Goal: Information Seeking & Learning: Learn about a topic

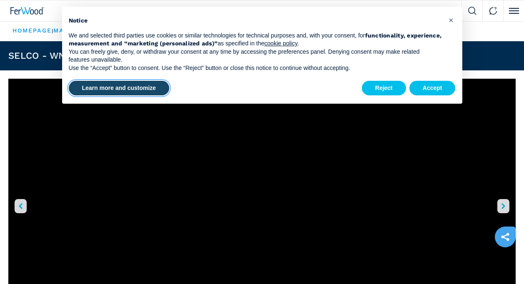
click at [113, 85] on button "Learn more and customize" at bounding box center [119, 88] width 100 height 15
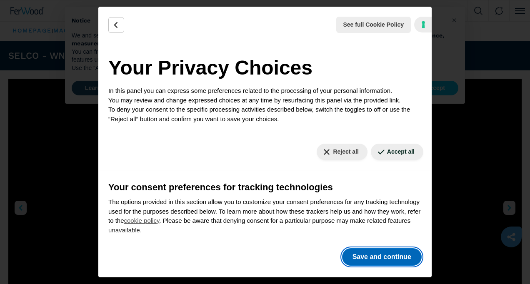
click at [379, 257] on button "Save and continue" at bounding box center [382, 257] width 80 height 18
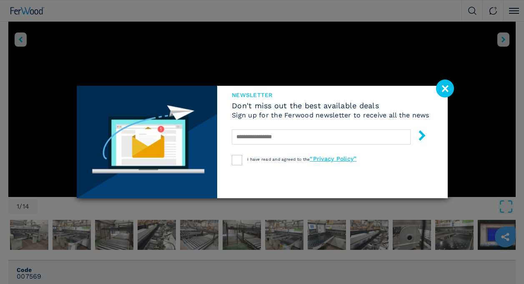
scroll to position [167, 0]
click at [441, 87] on image at bounding box center [445, 89] width 18 height 18
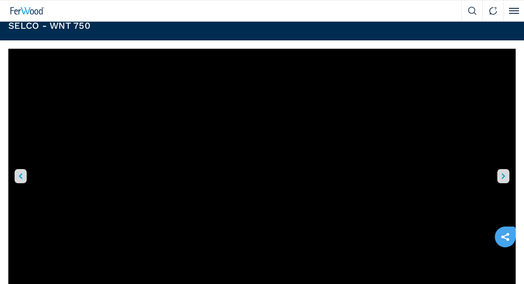
scroll to position [0, 0]
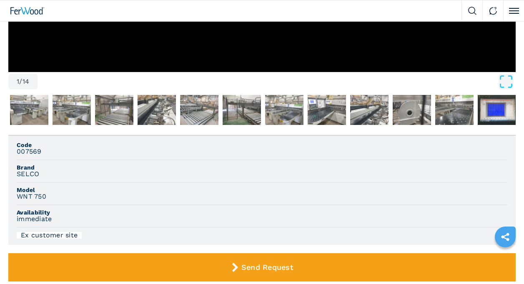
scroll to position [208, 0]
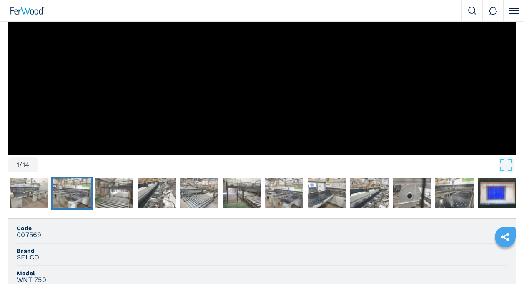
click at [70, 202] on img "Go to Slide 3" at bounding box center [72, 193] width 38 height 30
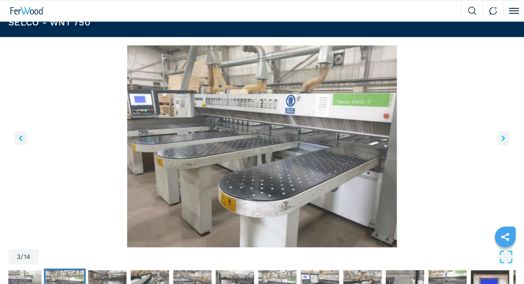
scroll to position [42, 0]
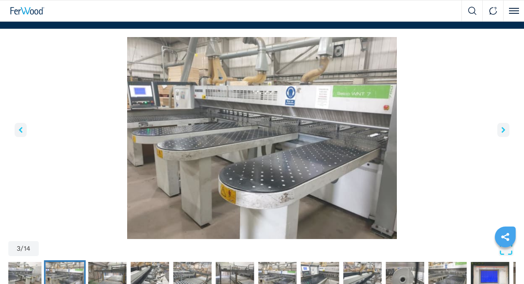
click at [503, 131] on icon "right-button" at bounding box center [503, 130] width 4 height 6
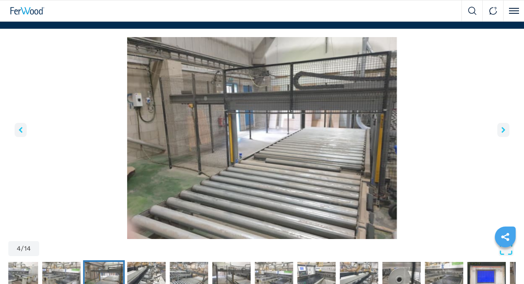
click at [503, 131] on icon "right-button" at bounding box center [503, 130] width 4 height 6
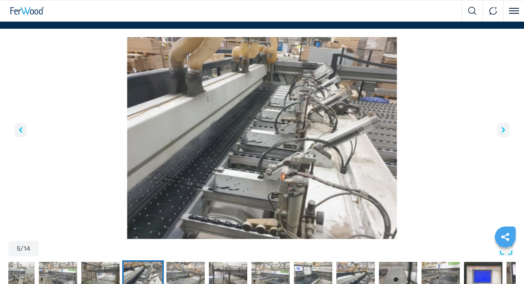
click at [503, 131] on icon "right-button" at bounding box center [503, 130] width 4 height 6
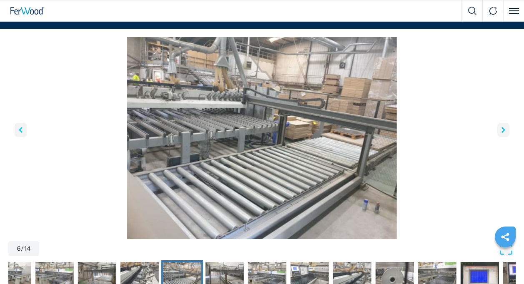
click at [502, 128] on icon "right-button" at bounding box center [503, 130] width 4 height 6
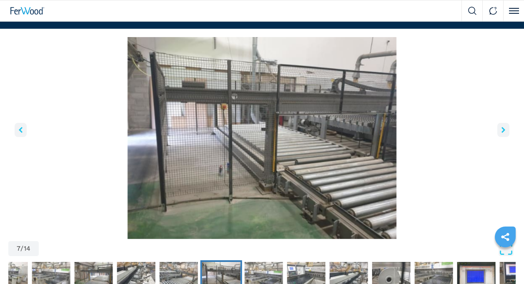
click at [502, 127] on icon "right-button" at bounding box center [503, 130] width 4 height 6
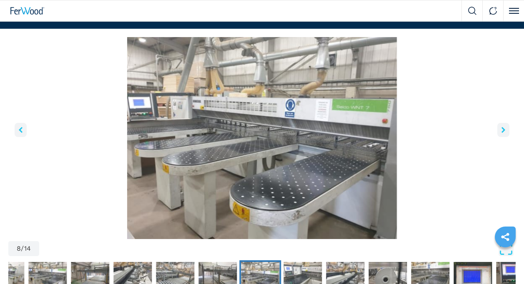
click at [19, 129] on icon "left-button" at bounding box center [21, 130] width 4 height 6
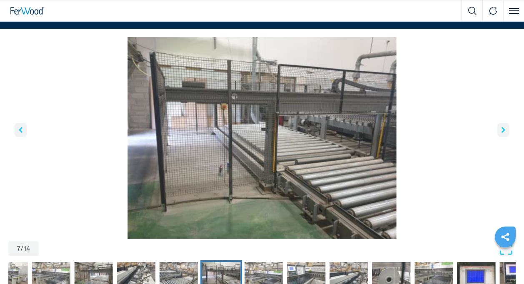
click at [505, 128] on icon "right-button" at bounding box center [503, 130] width 4 height 6
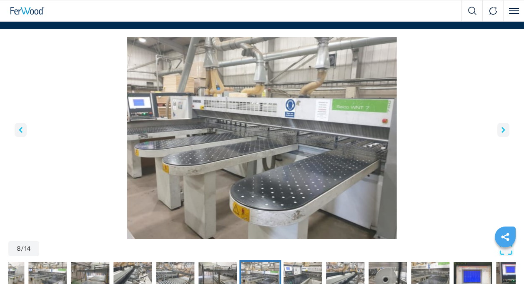
click at [505, 128] on icon "right-button" at bounding box center [503, 130] width 4 height 6
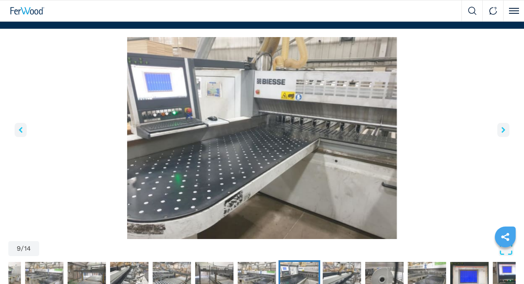
click at [505, 128] on icon "right-button" at bounding box center [503, 130] width 4 height 6
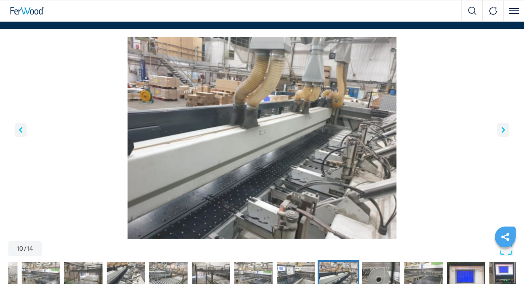
click at [505, 128] on icon "right-button" at bounding box center [503, 130] width 4 height 6
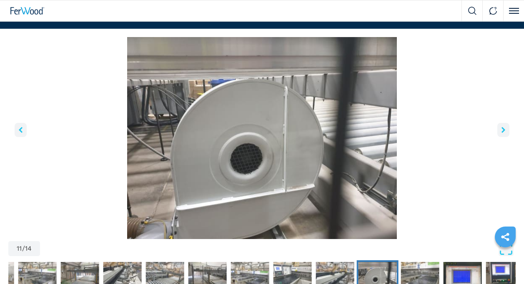
click at [505, 128] on icon "right-button" at bounding box center [503, 130] width 4 height 6
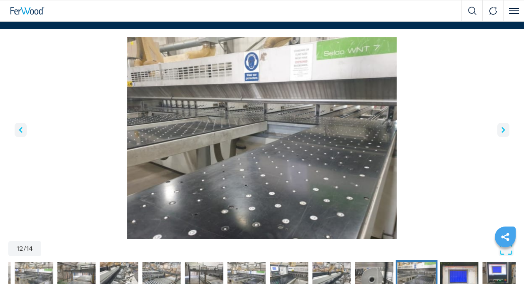
click at [505, 128] on icon "right-button" at bounding box center [503, 130] width 4 height 6
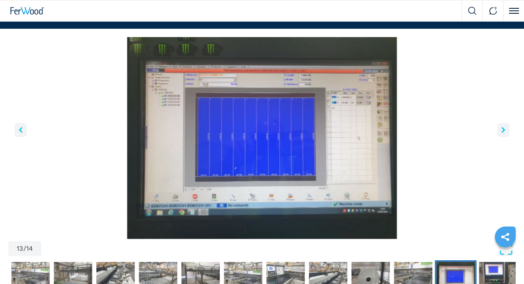
click at [505, 128] on icon "right-button" at bounding box center [503, 130] width 4 height 6
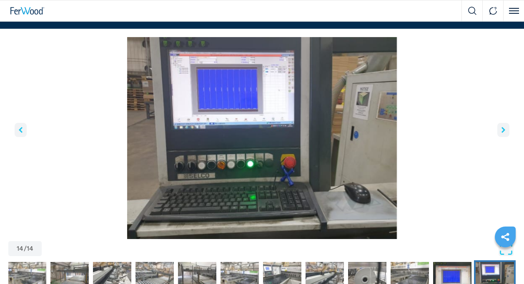
click at [505, 128] on icon "right-button" at bounding box center [503, 130] width 4 height 6
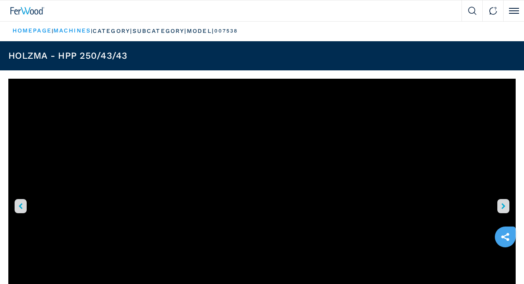
click at [504, 207] on icon "right-button" at bounding box center [503, 206] width 4 height 6
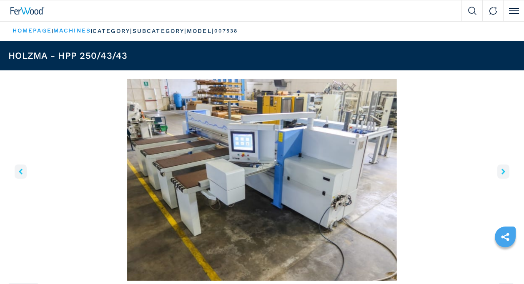
click at [504, 207] on img "Go to Slide 2" at bounding box center [261, 180] width 507 height 202
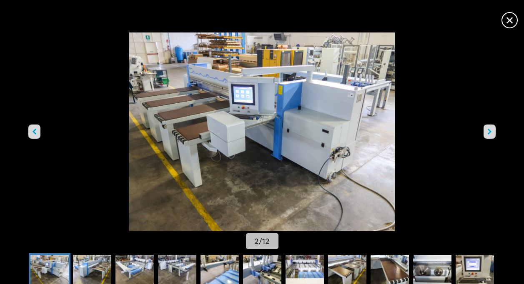
click at [488, 129] on icon "right-button" at bounding box center [490, 132] width 4 height 6
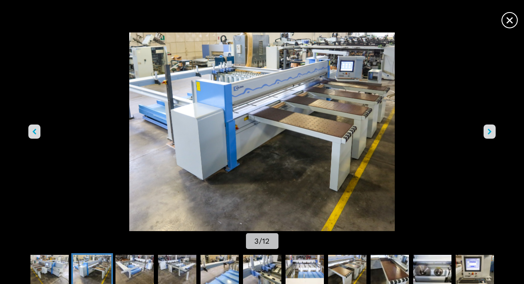
click at [488, 128] on button "right-button" at bounding box center [489, 132] width 12 height 14
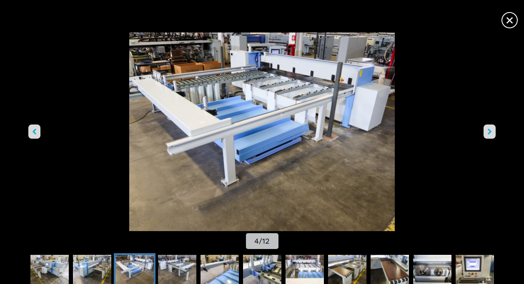
click at [490, 128] on button "right-button" at bounding box center [489, 132] width 12 height 14
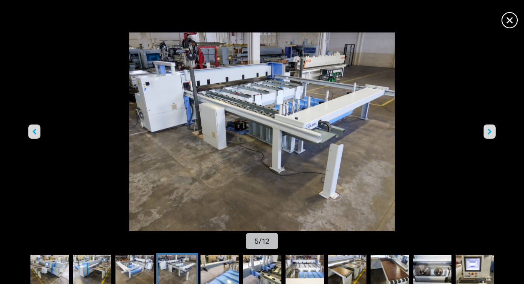
click at [35, 131] on icon "left-button" at bounding box center [35, 132] width 4 height 6
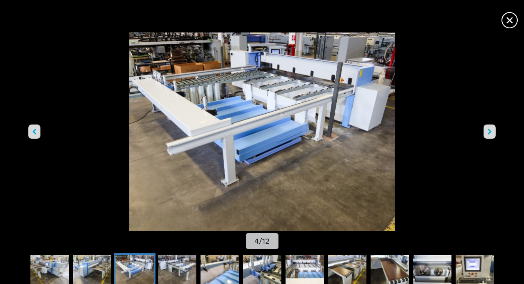
click at [489, 128] on button "right-button" at bounding box center [489, 132] width 12 height 14
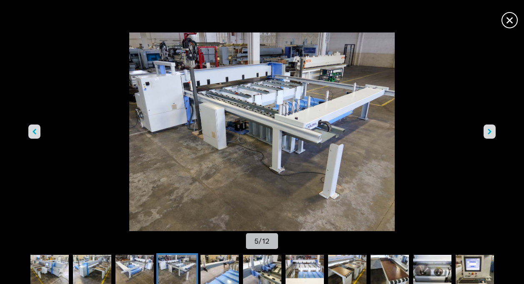
click at [489, 128] on button "right-button" at bounding box center [489, 132] width 12 height 14
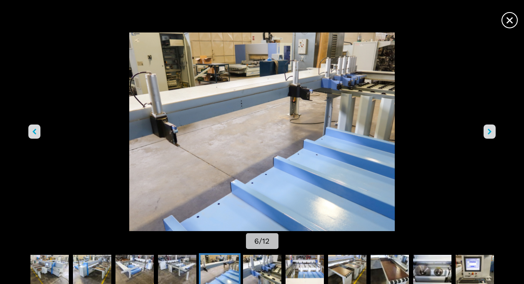
click at [489, 128] on button "right-button" at bounding box center [489, 132] width 12 height 14
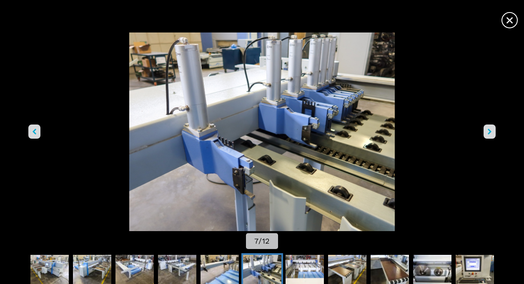
click at [491, 129] on icon "right-button" at bounding box center [490, 132] width 4 height 6
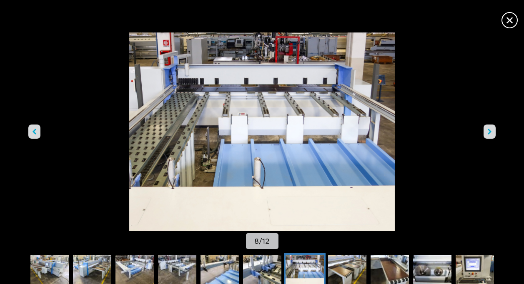
click at [489, 129] on icon "right-button" at bounding box center [490, 132] width 4 height 6
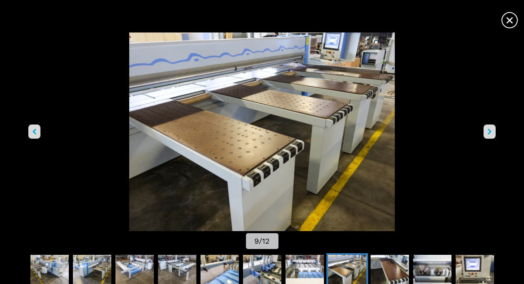
click at [489, 129] on icon "right-button" at bounding box center [490, 132] width 4 height 6
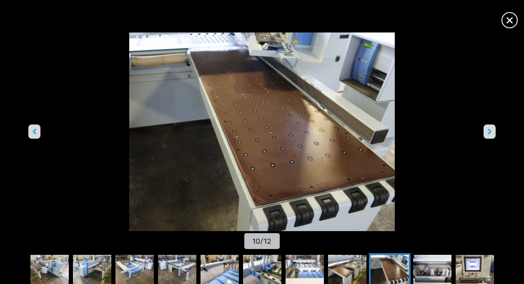
click at [489, 129] on icon "right-button" at bounding box center [490, 132] width 4 height 6
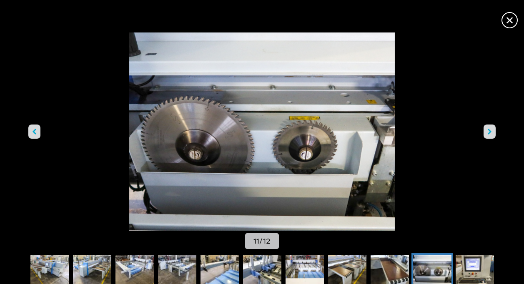
click at [489, 128] on button "right-button" at bounding box center [489, 132] width 12 height 14
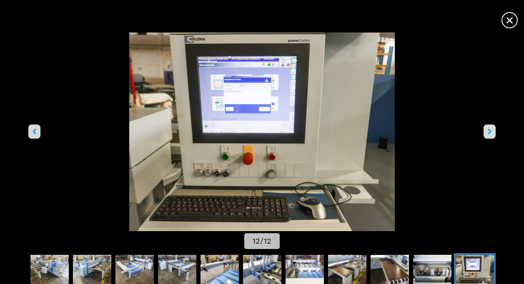
click at [489, 128] on button "right-button" at bounding box center [489, 132] width 12 height 14
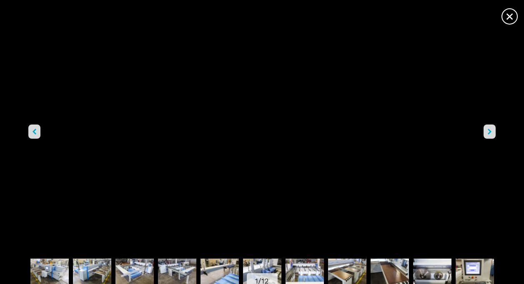
scroll to position [408, 0]
click at [49, 263] on img "Go to Slide 2" at bounding box center [49, 274] width 38 height 30
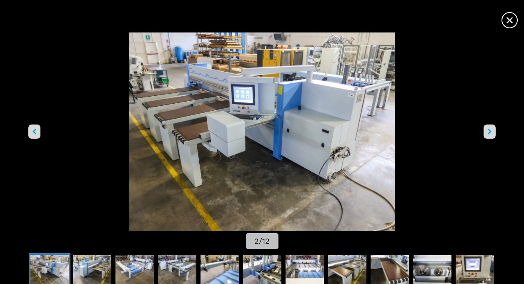
click at [491, 132] on icon "right-button" at bounding box center [490, 132] width 4 height 6
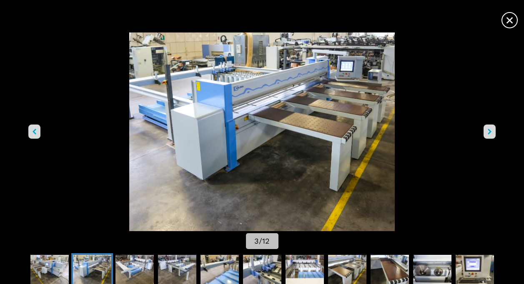
click at [491, 132] on icon "right-button" at bounding box center [490, 132] width 4 height 6
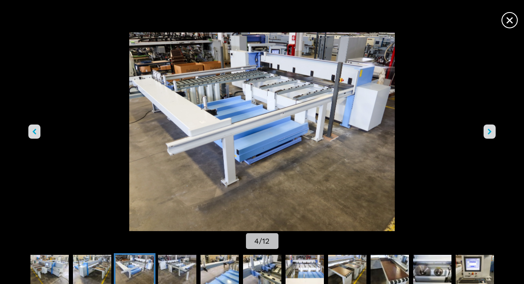
click at [491, 131] on icon "right-button" at bounding box center [490, 132] width 4 height 6
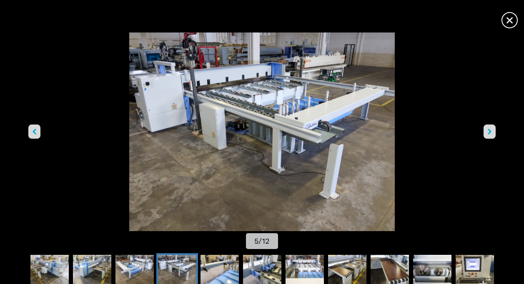
click at [491, 130] on icon "right-button" at bounding box center [490, 132] width 4 height 6
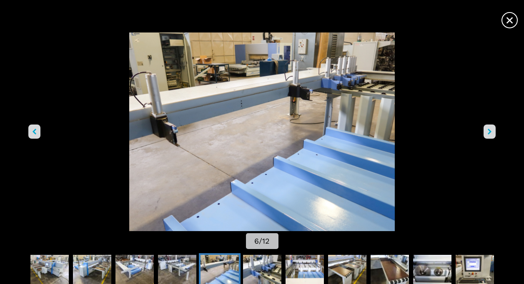
click at [491, 130] on icon "right-button" at bounding box center [490, 132] width 4 height 6
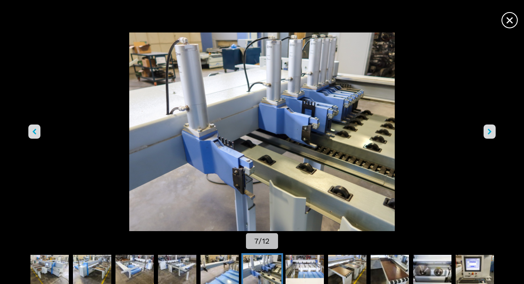
click at [491, 130] on button "right-button" at bounding box center [489, 132] width 12 height 14
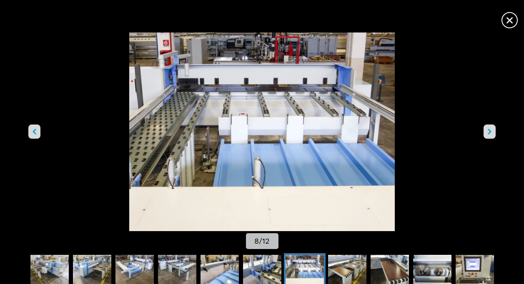
click at [491, 130] on button "right-button" at bounding box center [489, 132] width 12 height 14
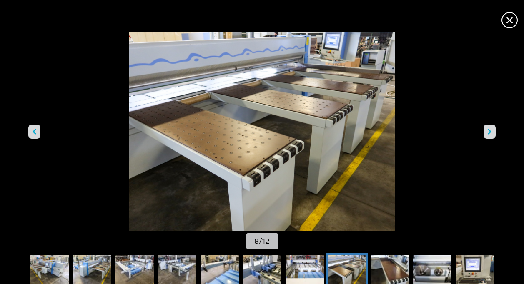
click at [491, 130] on button "right-button" at bounding box center [489, 132] width 12 height 14
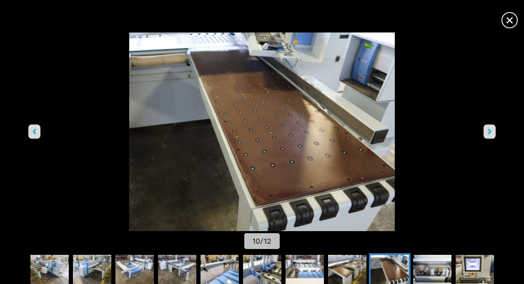
click at [491, 124] on img "Go to Slide 10" at bounding box center [261, 132] width 471 height 199
click at [490, 129] on icon "right-button" at bounding box center [490, 132] width 4 height 6
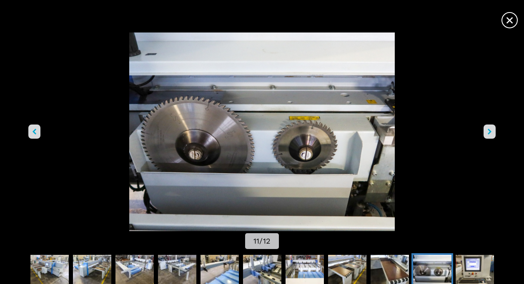
click at [490, 128] on button "right-button" at bounding box center [489, 132] width 12 height 14
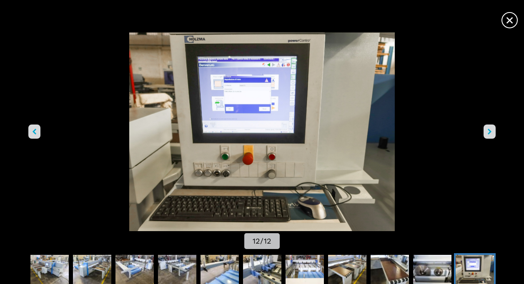
click at [511, 21] on span "×" at bounding box center [509, 18] width 15 height 15
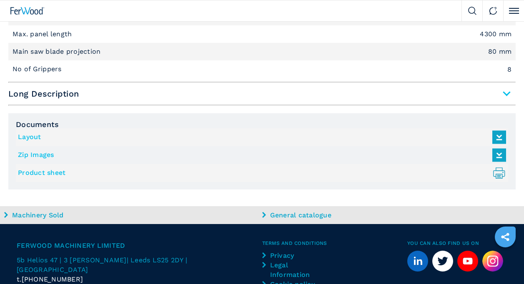
scroll to position [631, 0]
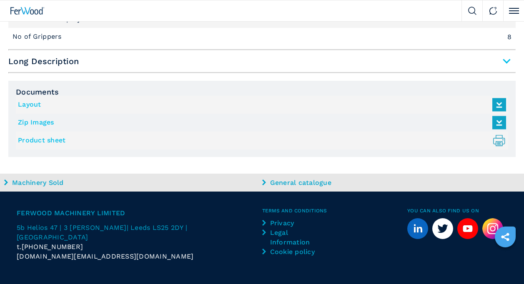
click at [8, 183] on link "Machinery Sold" at bounding box center [132, 183] width 256 height 10
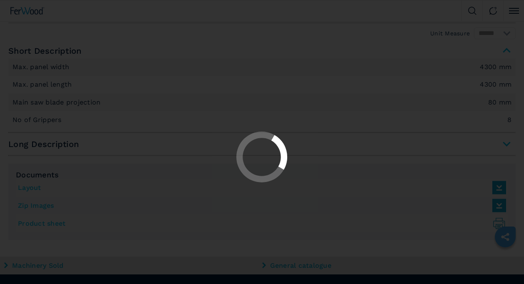
scroll to position [714, 0]
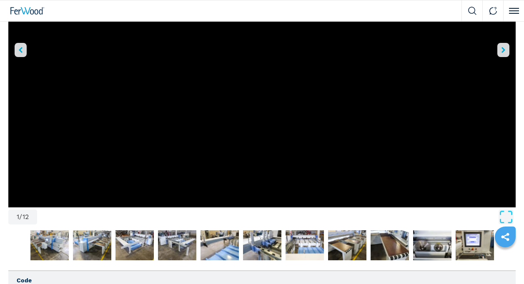
scroll to position [83, 0]
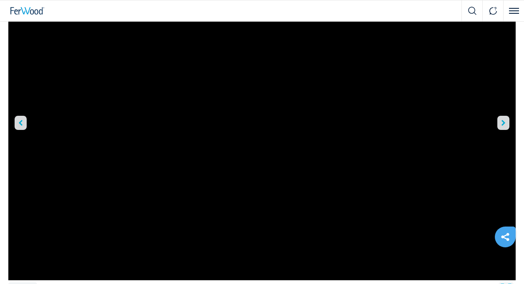
scroll to position [208, 0]
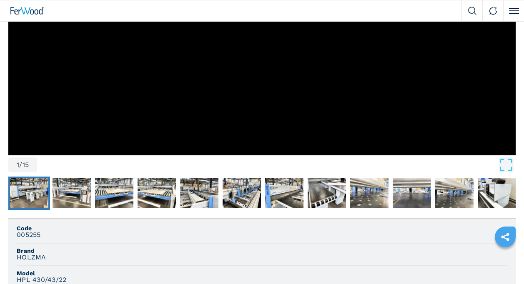
click at [31, 187] on img "Go to Slide 2" at bounding box center [29, 193] width 38 height 30
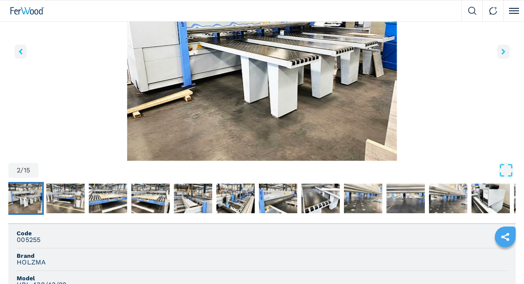
scroll to position [48, 0]
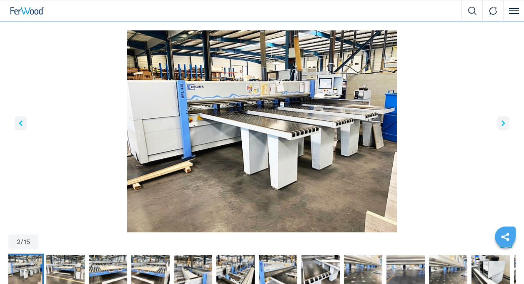
click at [502, 120] on button "right-button" at bounding box center [503, 123] width 12 height 14
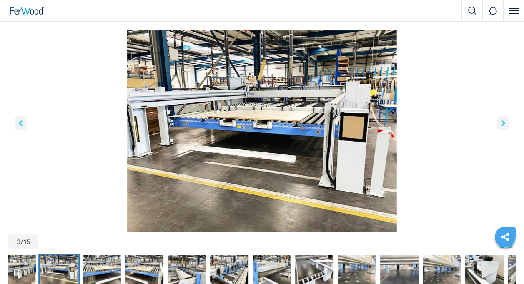
click at [502, 120] on button "right-button" at bounding box center [503, 123] width 12 height 14
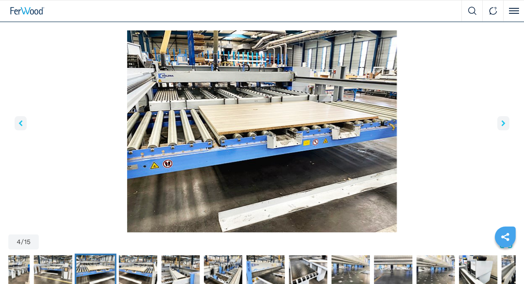
click at [502, 120] on button "right-button" at bounding box center [503, 123] width 12 height 14
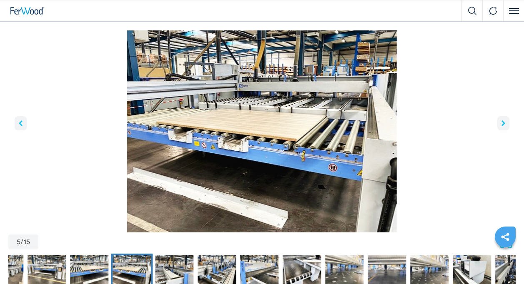
click at [502, 119] on button "right-button" at bounding box center [503, 123] width 12 height 14
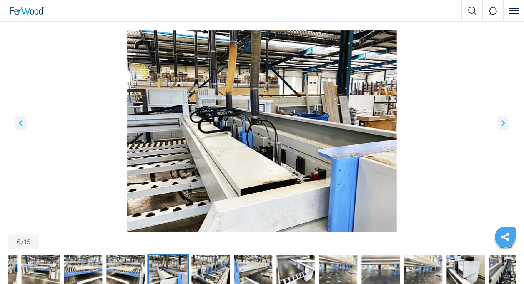
click at [501, 121] on button "right-button" at bounding box center [503, 123] width 12 height 14
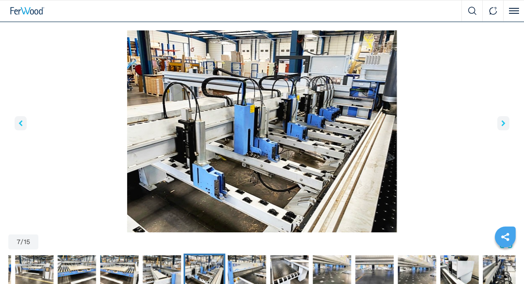
click at [501, 120] on button "right-button" at bounding box center [503, 123] width 12 height 14
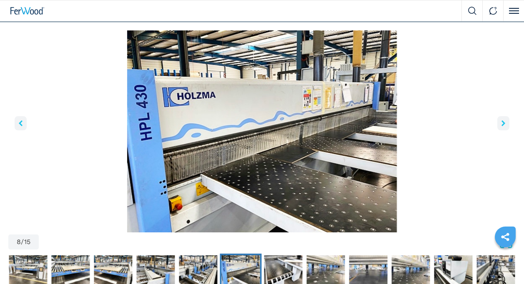
click at [501, 120] on button "right-button" at bounding box center [503, 123] width 12 height 14
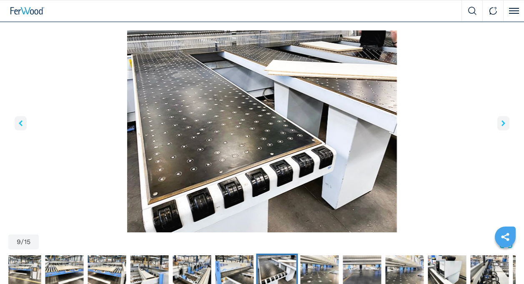
click at [501, 120] on button "right-button" at bounding box center [503, 123] width 12 height 14
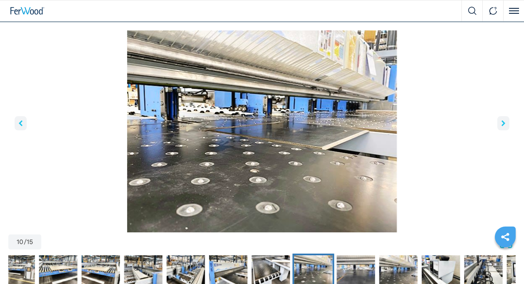
click at [501, 120] on button "right-button" at bounding box center [503, 123] width 12 height 14
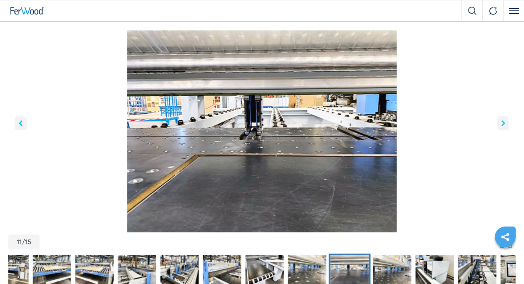
click at [501, 120] on button "right-button" at bounding box center [503, 123] width 12 height 14
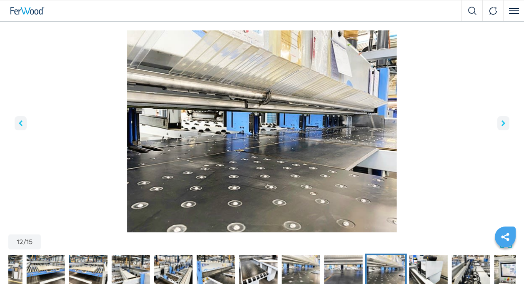
click at [501, 120] on button "right-button" at bounding box center [503, 123] width 12 height 14
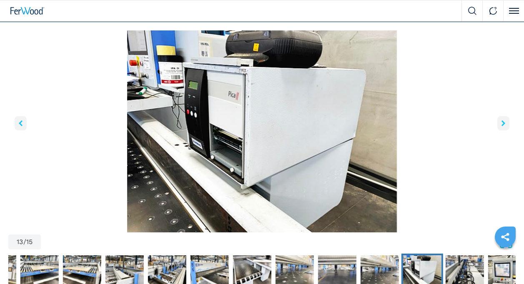
click at [501, 120] on button "right-button" at bounding box center [503, 123] width 12 height 14
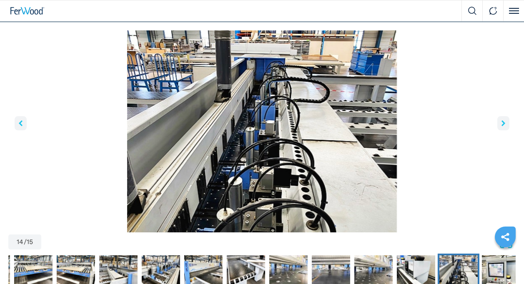
click at [501, 120] on button "right-button" at bounding box center [503, 123] width 12 height 14
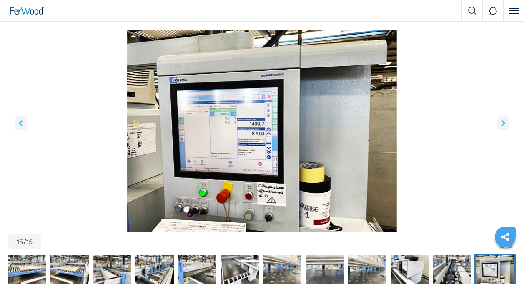
click at [501, 119] on button "right-button" at bounding box center [503, 123] width 12 height 14
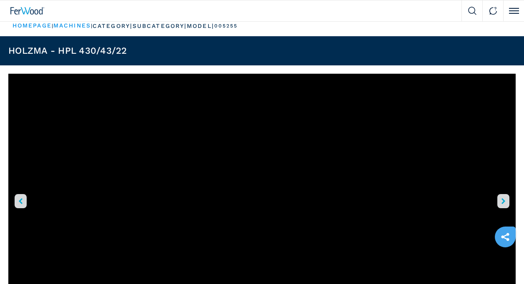
scroll to position [0, 0]
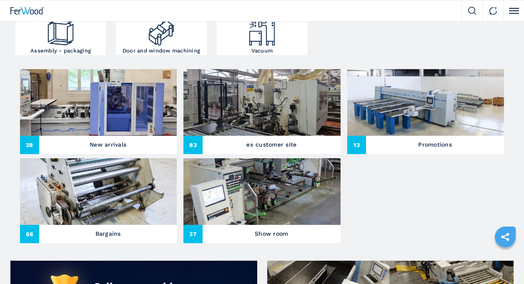
scroll to position [243, 0]
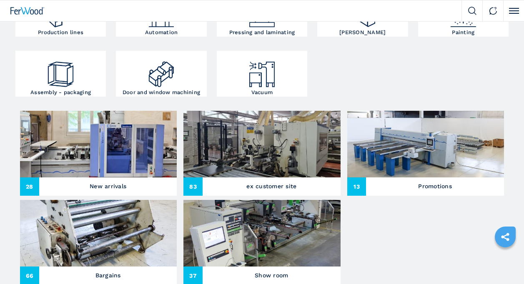
click at [438, 163] on img at bounding box center [425, 144] width 157 height 67
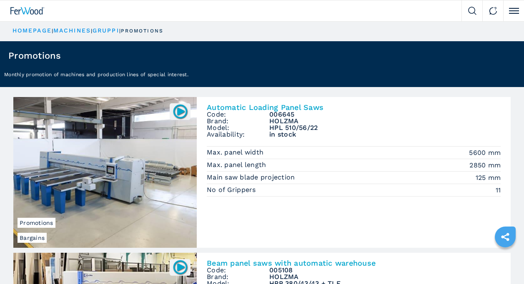
click at [126, 176] on img at bounding box center [104, 172] width 183 height 151
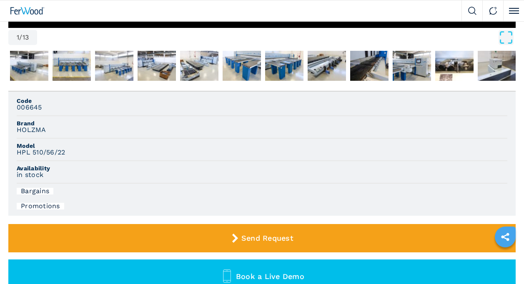
scroll to position [208, 0]
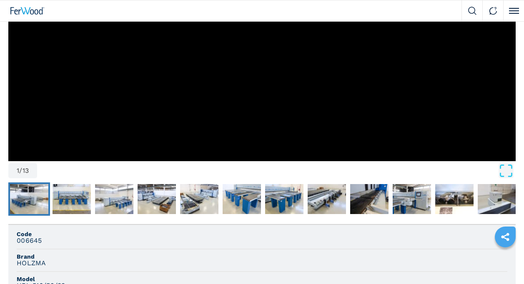
click at [30, 199] on img "Go to Slide 2" at bounding box center [29, 199] width 38 height 30
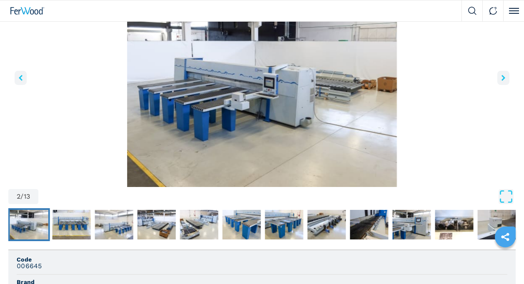
scroll to position [7, 0]
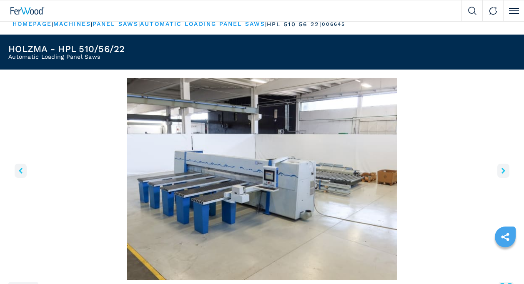
click at [503, 169] on icon "right-button" at bounding box center [503, 171] width 4 height 6
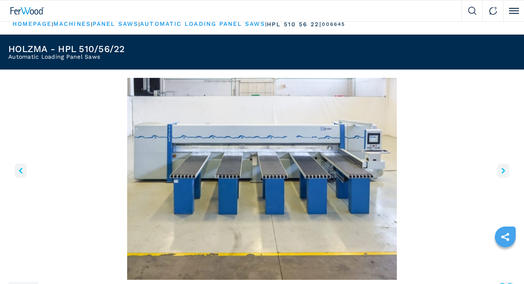
click at [503, 169] on icon "right-button" at bounding box center [503, 171] width 4 height 6
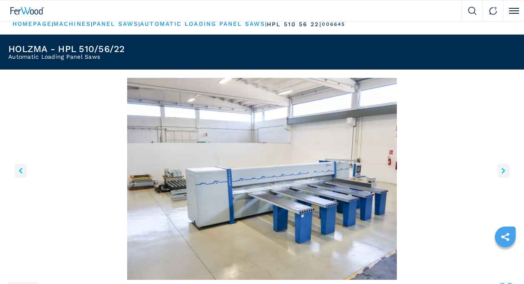
click at [503, 169] on icon "right-button" at bounding box center [503, 171] width 4 height 6
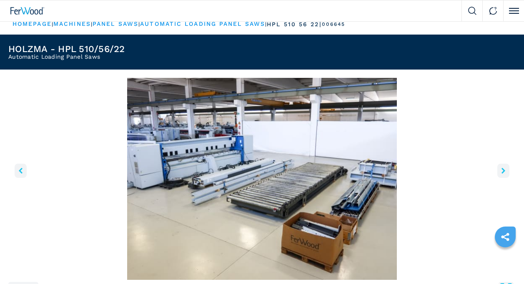
click at [503, 169] on icon "right-button" at bounding box center [503, 171] width 4 height 6
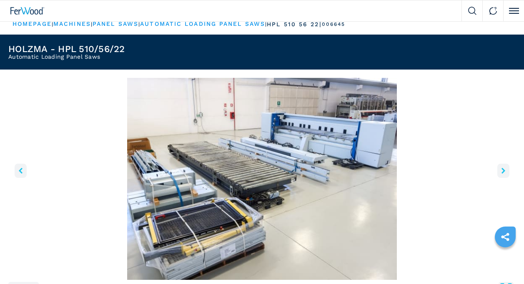
click at [503, 169] on icon "right-button" at bounding box center [503, 171] width 4 height 6
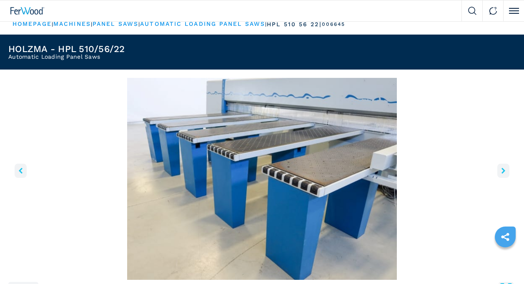
click at [503, 169] on icon "right-button" at bounding box center [503, 171] width 4 height 6
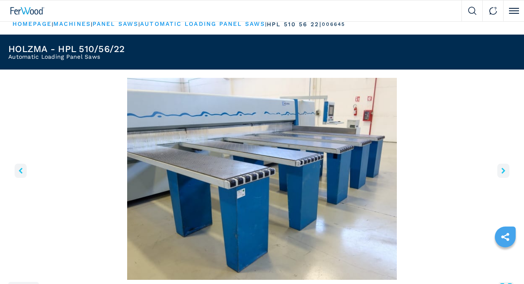
click at [503, 169] on icon "right-button" at bounding box center [503, 171] width 4 height 6
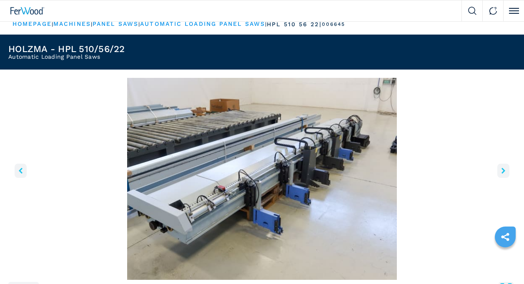
click at [503, 169] on icon "right-button" at bounding box center [503, 171] width 4 height 6
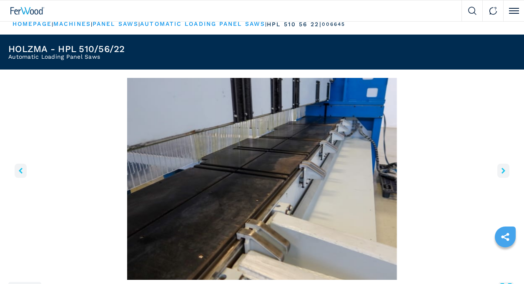
click at [503, 169] on icon "right-button" at bounding box center [503, 171] width 4 height 6
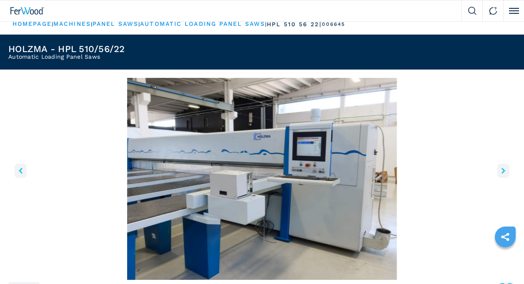
click at [503, 169] on icon "right-button" at bounding box center [503, 171] width 4 height 6
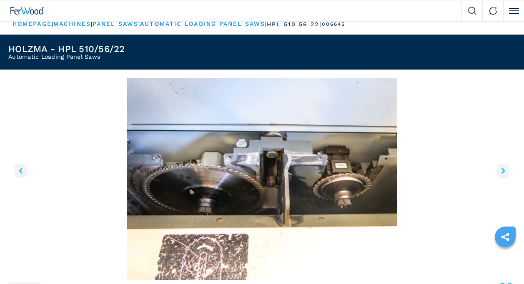
click at [503, 169] on icon "right-button" at bounding box center [503, 171] width 4 height 6
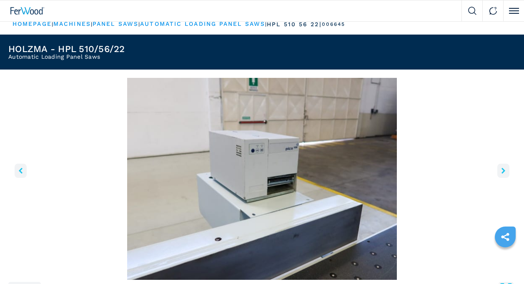
click at [503, 169] on icon "right-button" at bounding box center [503, 171] width 4 height 6
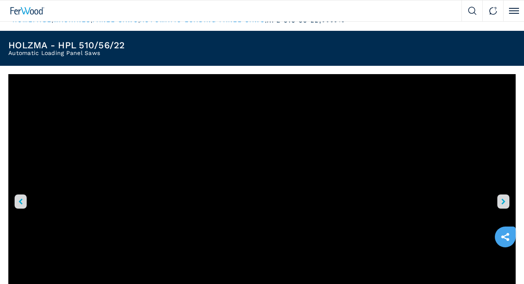
scroll to position [0, 0]
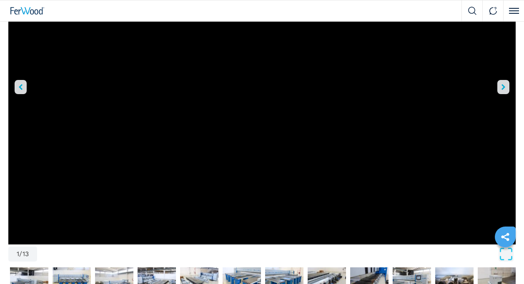
scroll to position [42, 0]
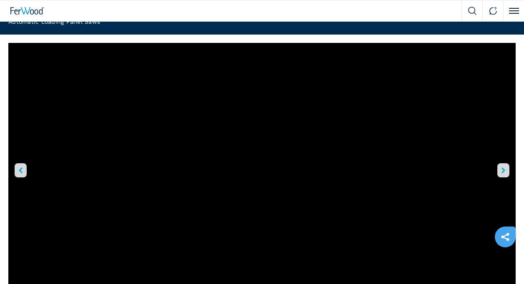
click at [501, 168] on icon "right-button" at bounding box center [503, 171] width 4 height 6
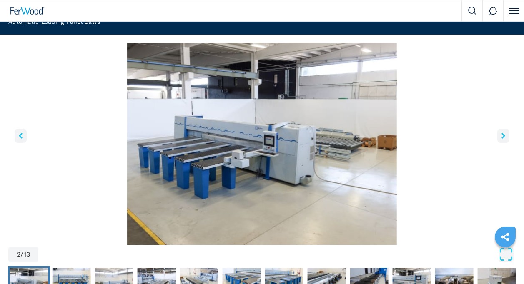
click at [501, 131] on button "right-button" at bounding box center [503, 136] width 12 height 14
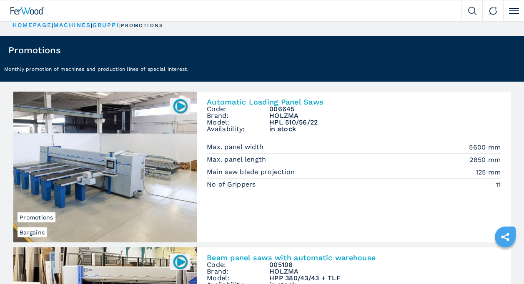
scroll to position [0, 0]
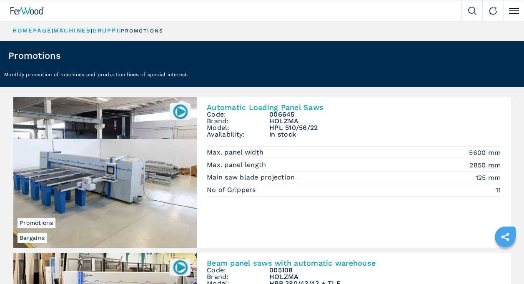
click at [472, 10] on img at bounding box center [472, 11] width 8 height 8
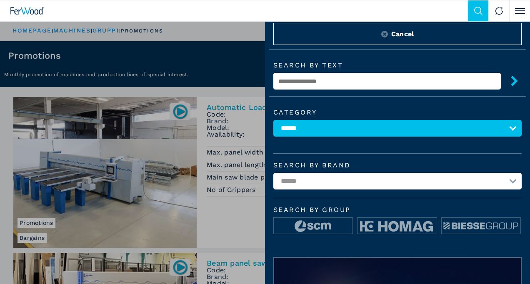
click at [355, 180] on select "**********" at bounding box center [397, 181] width 248 height 17
click at [244, 104] on div "**********" at bounding box center [265, 142] width 530 height 284
